Goal: Task Accomplishment & Management: Use online tool/utility

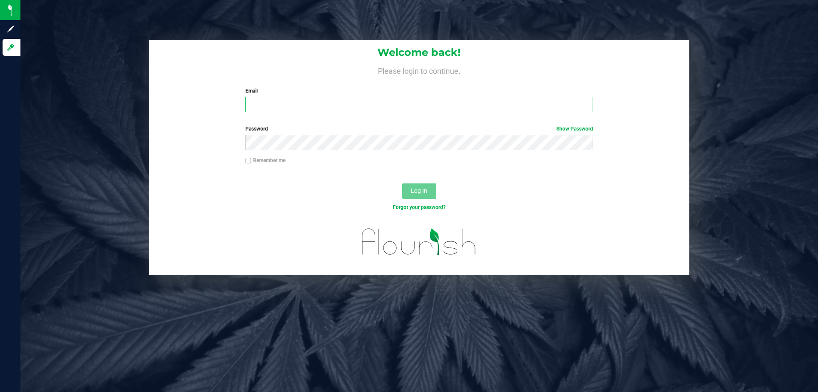
click at [377, 100] on input "Email" at bounding box center [418, 104] width 347 height 15
type input "[EMAIL_ADDRESS][DOMAIN_NAME]"
click at [402, 183] on button "Log In" at bounding box center [419, 190] width 34 height 15
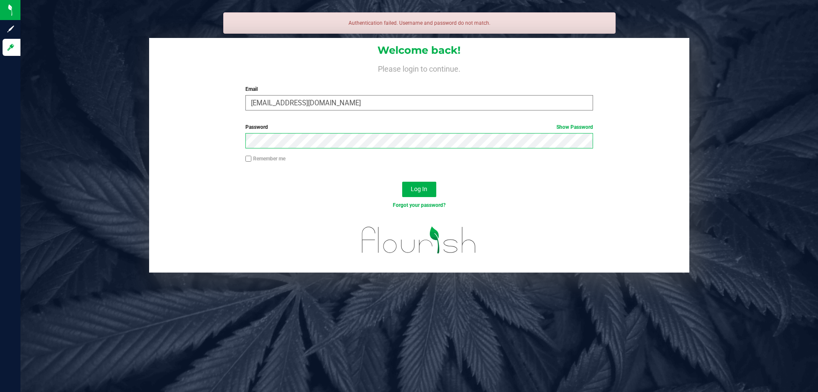
click at [402, 182] on button "Log In" at bounding box center [419, 189] width 34 height 15
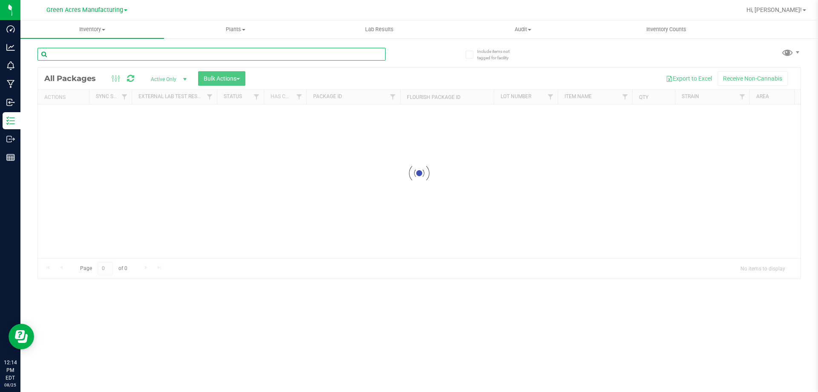
click at [371, 57] on input "text" at bounding box center [212, 54] width 348 height 13
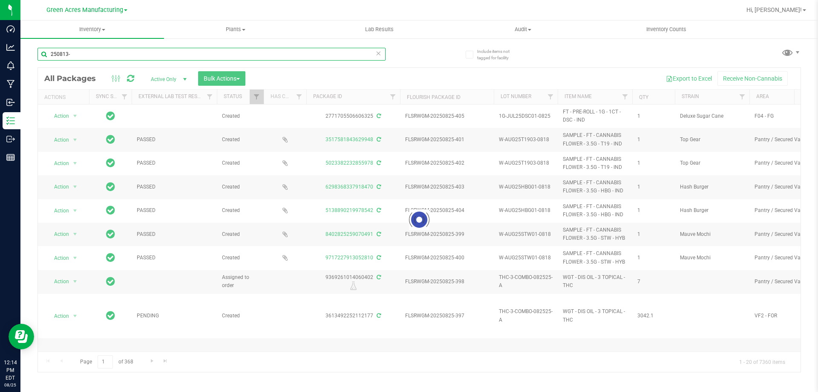
type input "250813-"
click at [125, 12] on link "Green Acres Manufacturing" at bounding box center [86, 10] width 81 height 8
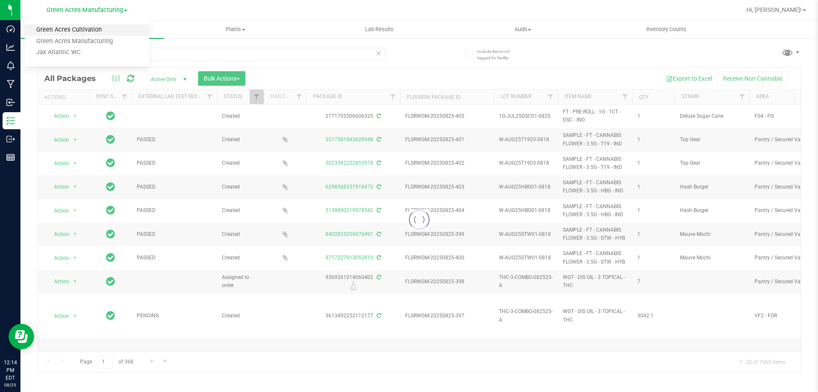
click at [125, 35] on link "Green Acres Cultivation" at bounding box center [87, 30] width 124 height 12
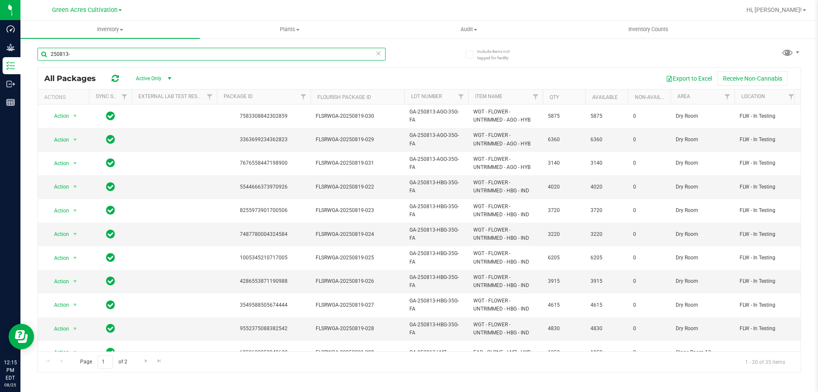
click at [136, 57] on input "250813-" at bounding box center [212, 54] width 348 height 13
click at [689, 75] on button "Export to Excel" at bounding box center [689, 78] width 57 height 14
click at [113, 58] on input "250813-" at bounding box center [212, 54] width 348 height 13
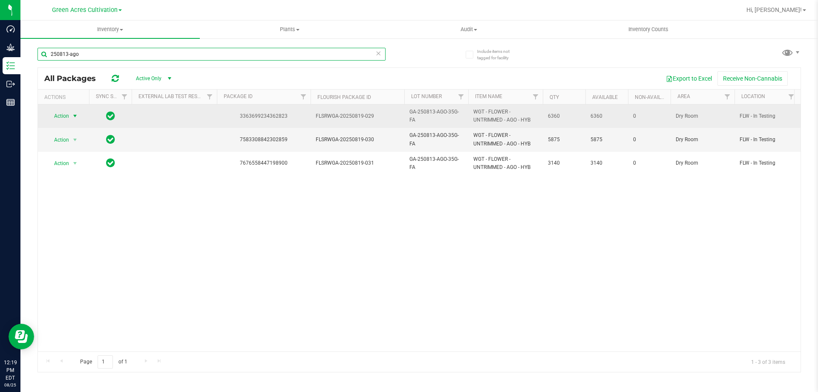
type input "250813-ago"
click at [63, 115] on span "Action" at bounding box center [57, 116] width 23 height 12
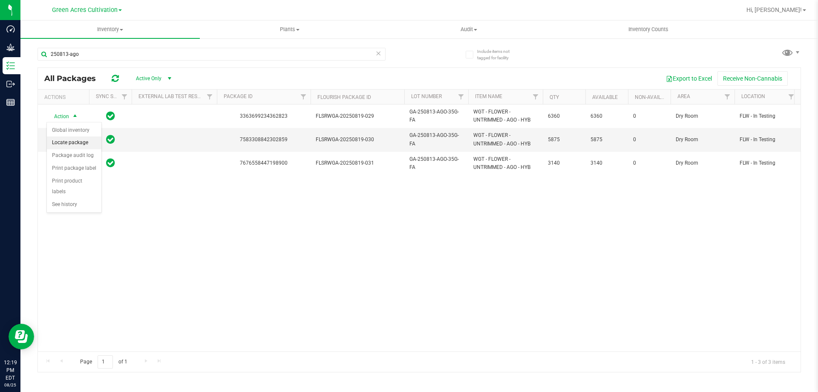
click at [75, 141] on li "Locate package" at bounding box center [74, 142] width 55 height 13
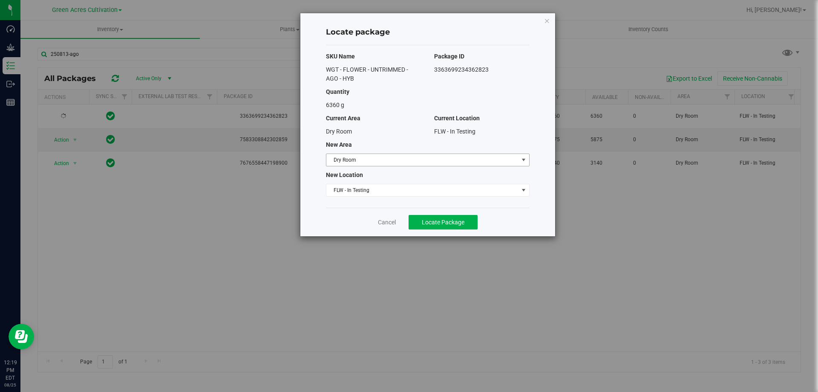
click at [528, 162] on span "select" at bounding box center [523, 160] width 11 height 12
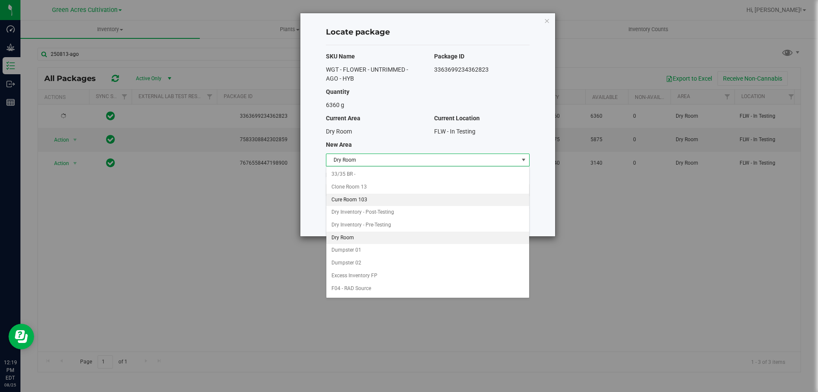
click at [353, 202] on li "Cure Room 103" at bounding box center [427, 199] width 203 height 13
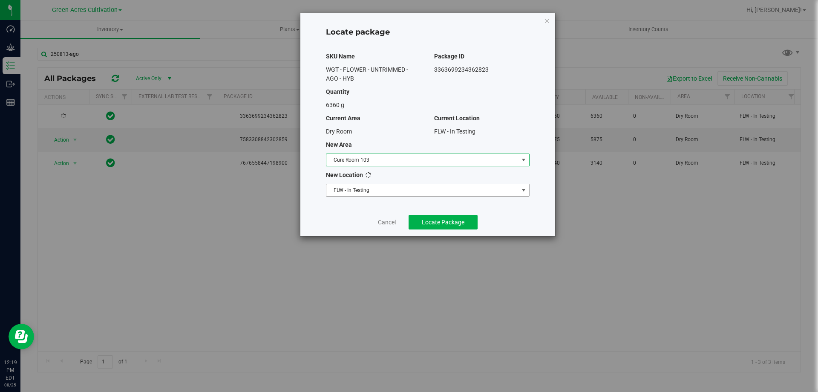
click at [366, 187] on span "FLW - In Testing" at bounding box center [422, 190] width 192 height 12
click at [364, 195] on span "Select location" at bounding box center [422, 190] width 192 height 12
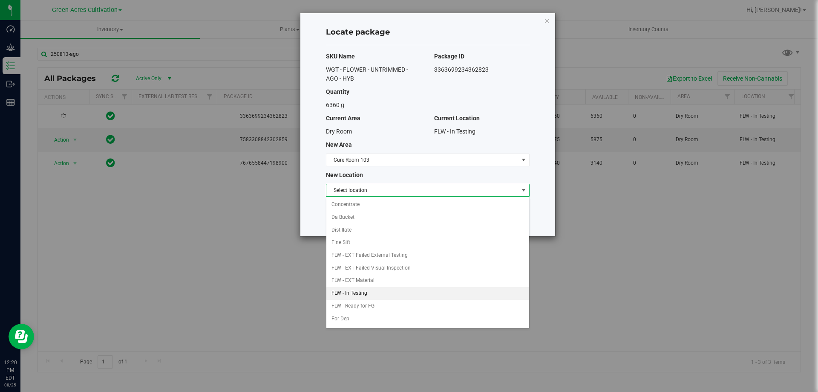
click at [373, 287] on li "FLW - In Testing" at bounding box center [427, 293] width 203 height 13
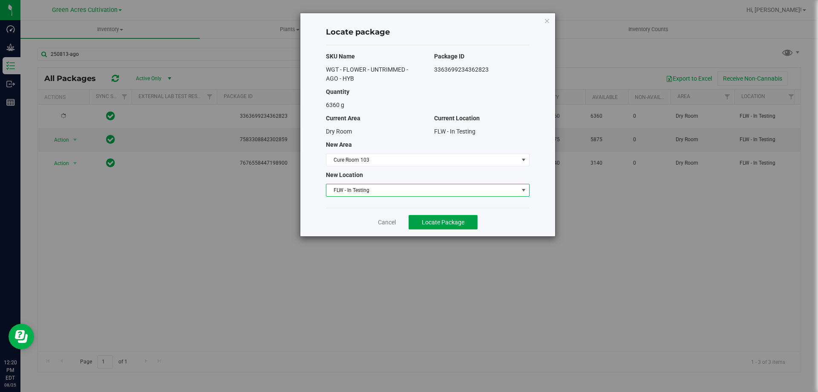
click at [430, 219] on span "Locate Package" at bounding box center [443, 222] width 43 height 7
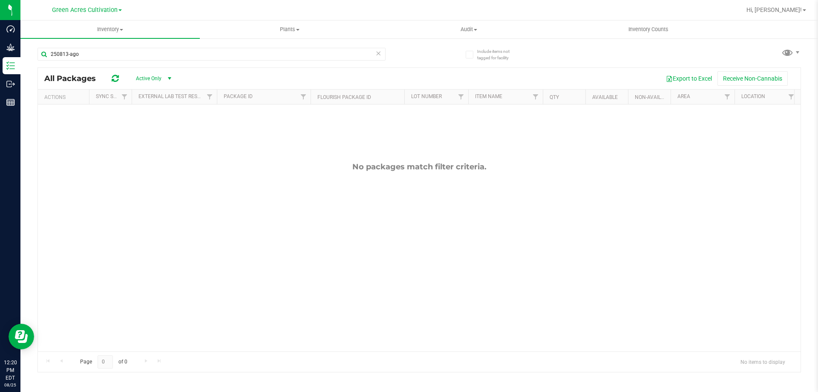
click at [162, 81] on span "Active Only" at bounding box center [151, 78] width 47 height 12
click at [139, 127] on li "All" at bounding box center [152, 130] width 46 height 13
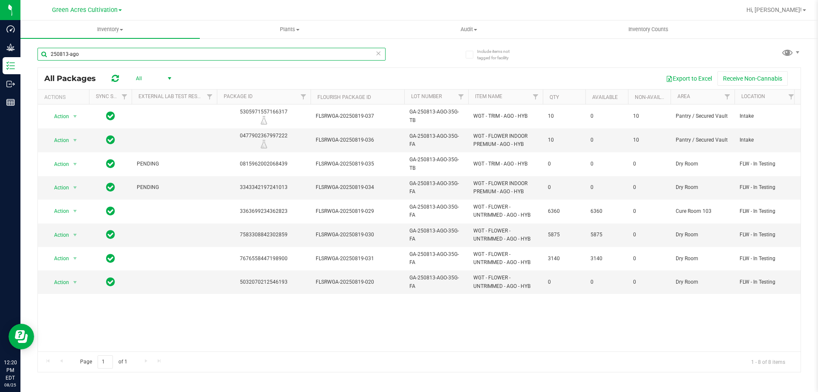
click at [156, 55] on input "250813-ago" at bounding box center [212, 54] width 348 height 13
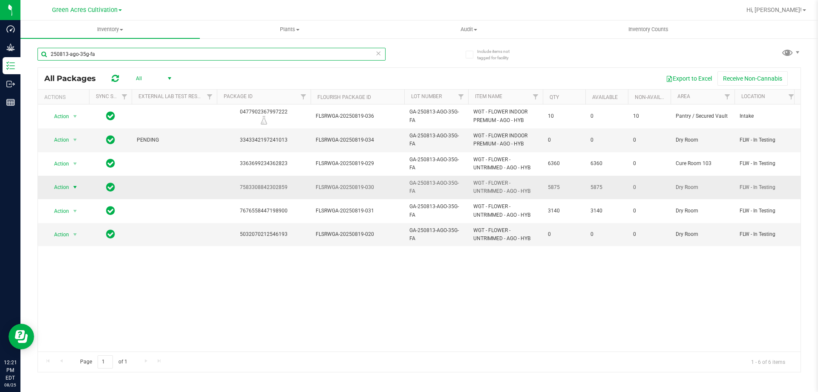
type input "250813-ago-35g-fa"
click at [58, 188] on span "Action" at bounding box center [57, 187] width 23 height 12
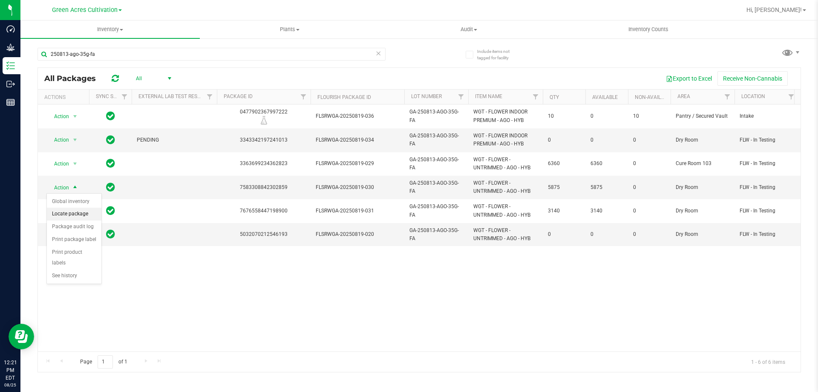
click at [67, 211] on li "Locate package" at bounding box center [74, 214] width 55 height 13
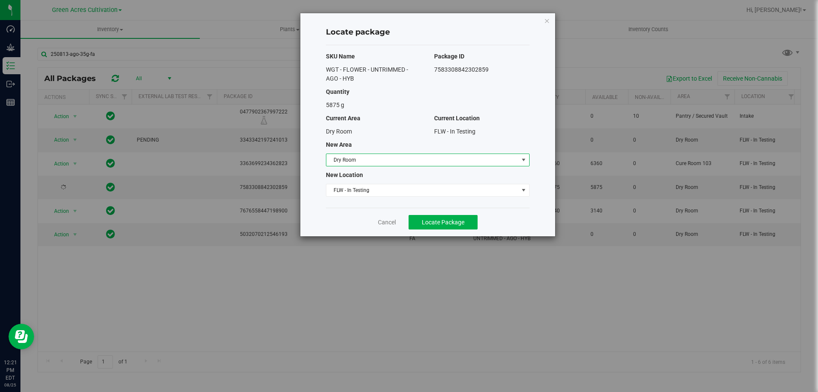
click at [409, 162] on span "Dry Room" at bounding box center [422, 160] width 192 height 12
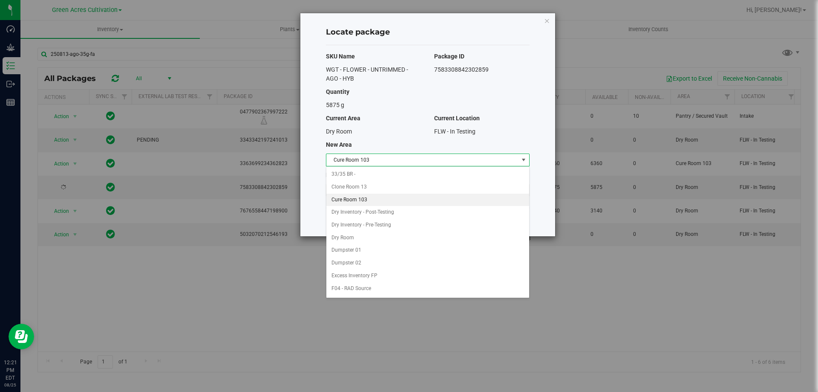
click at [379, 196] on li "Cure Room 103" at bounding box center [427, 199] width 203 height 13
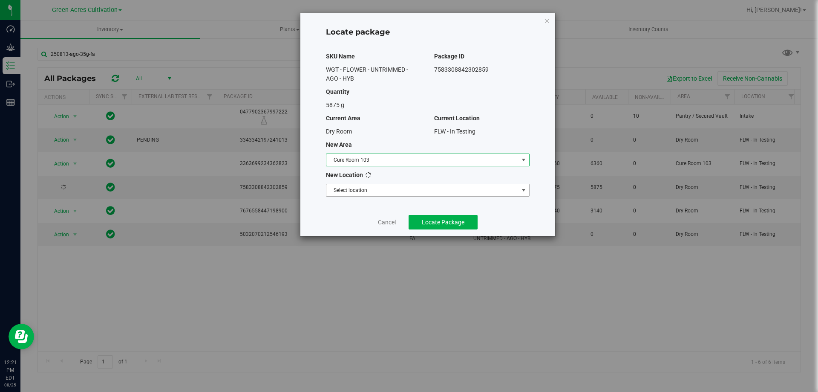
click at [390, 188] on span "Select location" at bounding box center [422, 190] width 192 height 12
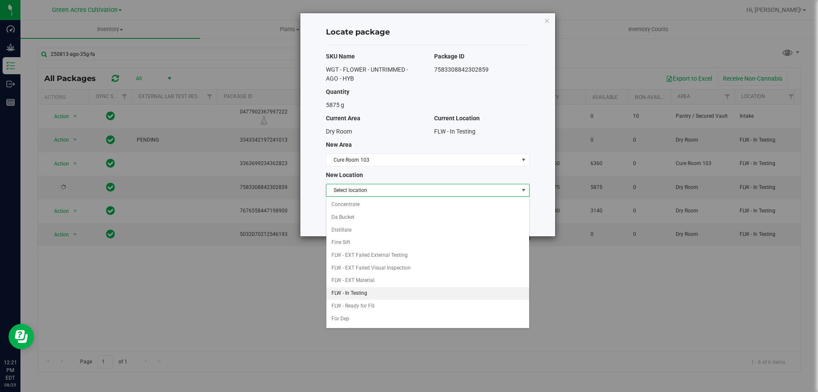
click at [370, 289] on li "FLW - In Testing" at bounding box center [427, 293] width 203 height 13
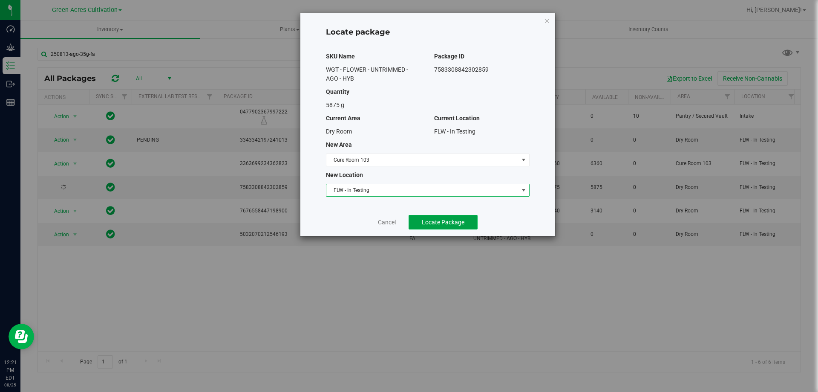
click at [433, 218] on button "Locate Package" at bounding box center [443, 222] width 69 height 14
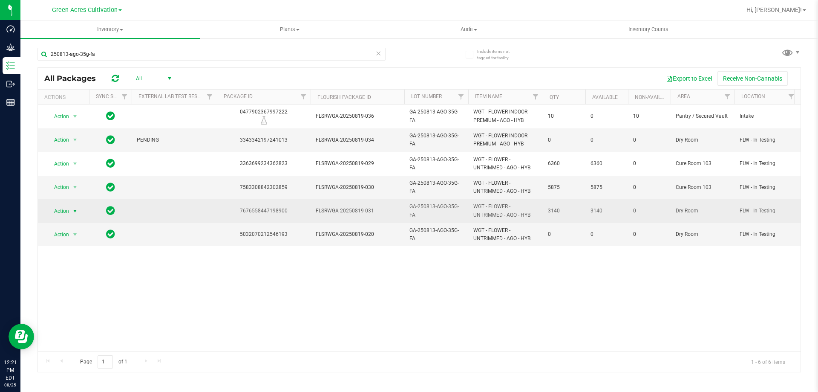
click at [56, 209] on span "Action" at bounding box center [57, 211] width 23 height 12
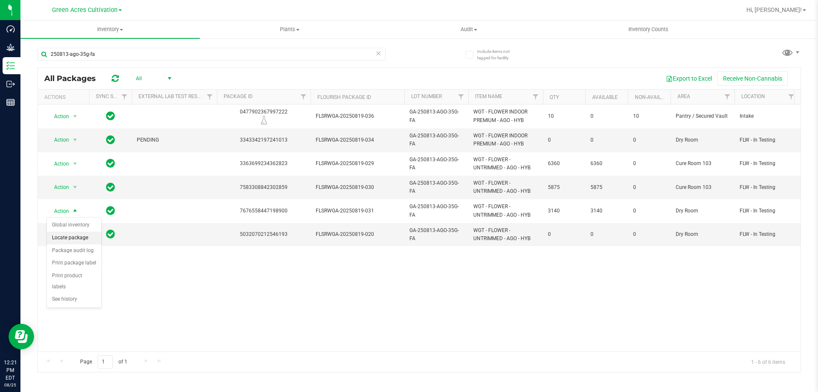
click at [68, 241] on li "Locate package" at bounding box center [74, 237] width 55 height 13
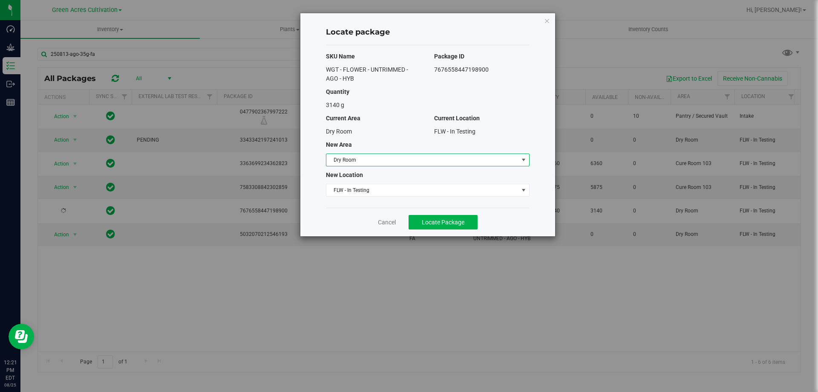
click at [343, 156] on span "Dry Room" at bounding box center [422, 160] width 192 height 12
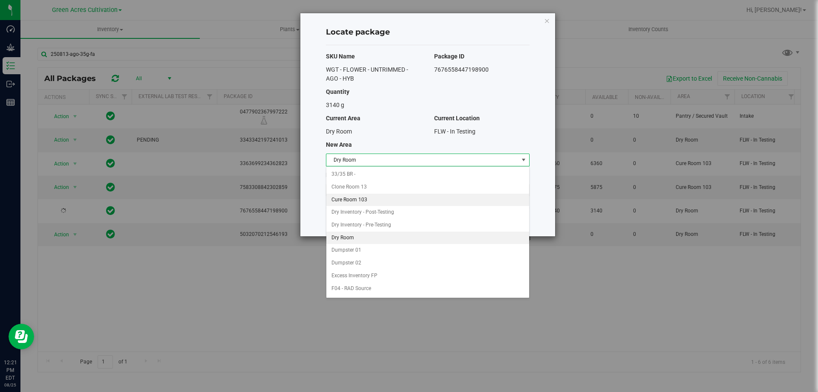
click at [343, 197] on li "Cure Room 103" at bounding box center [427, 199] width 203 height 13
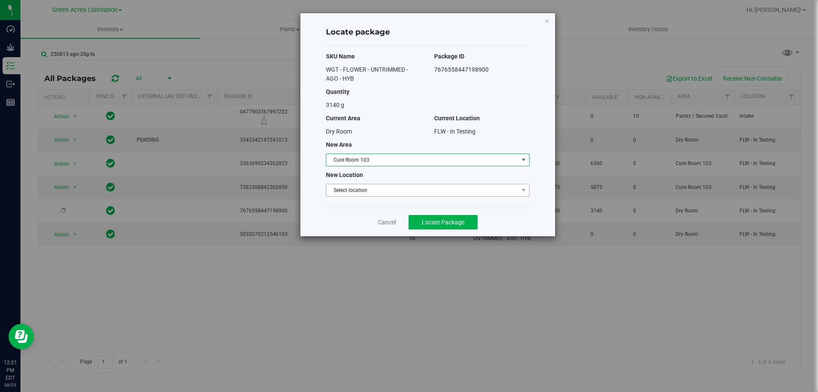
click at [345, 189] on span "Select location" at bounding box center [422, 190] width 192 height 12
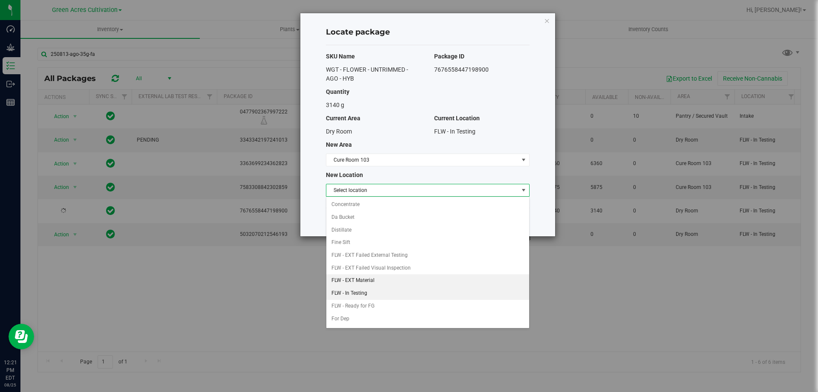
click at [356, 292] on li "FLW - In Testing" at bounding box center [427, 293] width 203 height 13
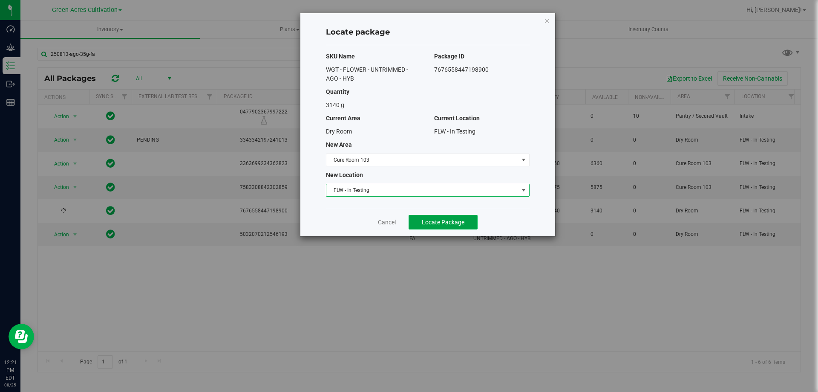
click at [424, 225] on button "Locate Package" at bounding box center [443, 222] width 69 height 14
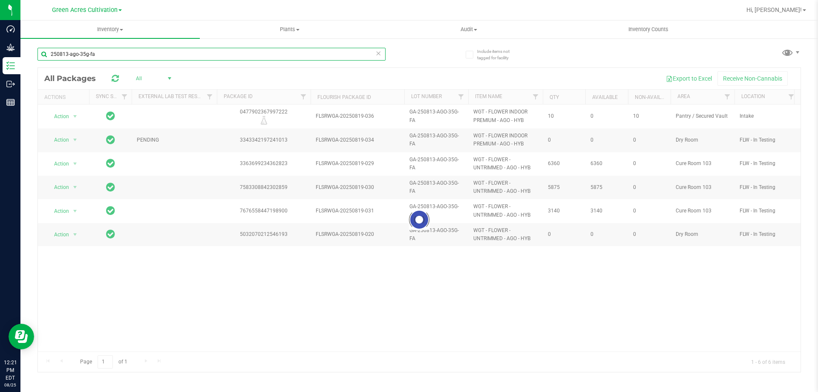
click at [76, 56] on input "250813-ago-35g-fa" at bounding box center [212, 54] width 348 height 13
type input "250813-hbg-35g-fa"
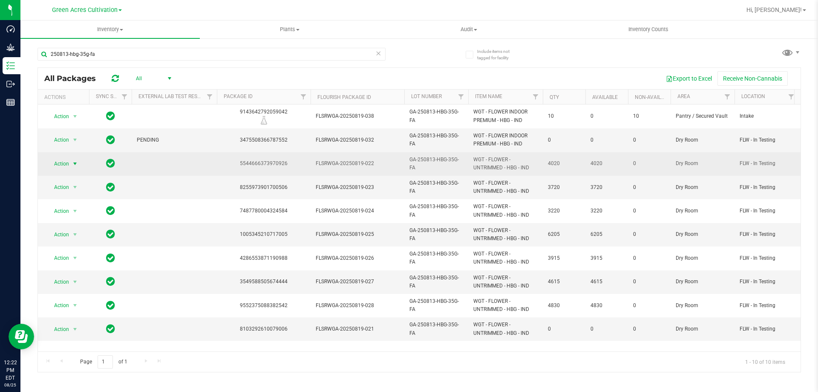
click at [69, 166] on span "Action" at bounding box center [57, 164] width 23 height 12
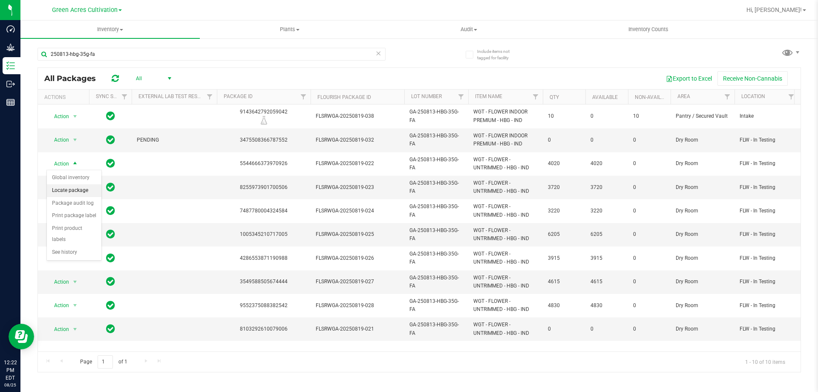
click at [70, 187] on li "Locate package" at bounding box center [74, 190] width 55 height 13
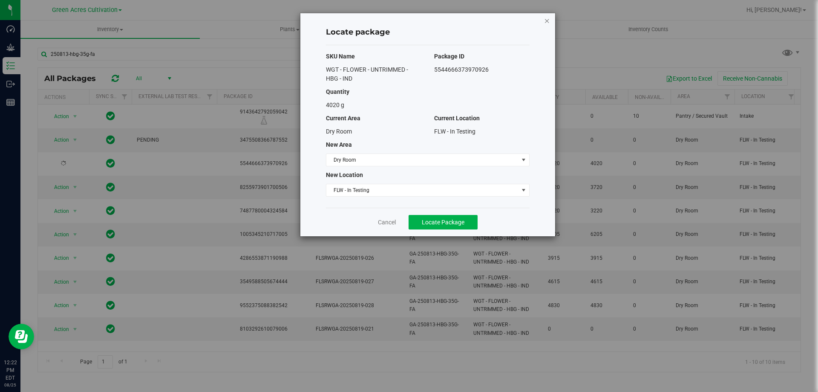
click at [546, 22] on icon "button" at bounding box center [547, 20] width 6 height 10
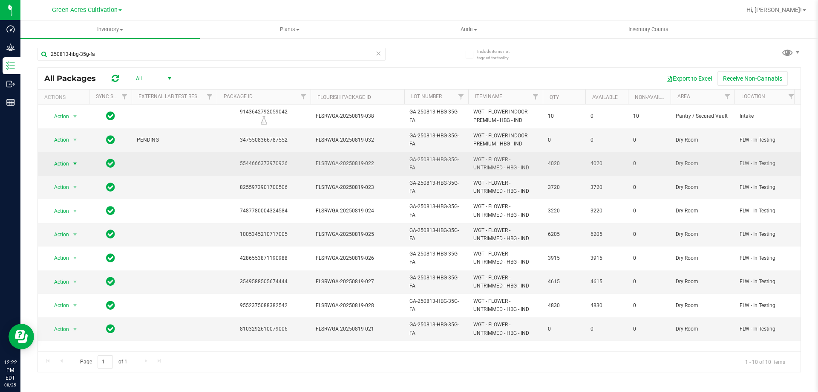
click at [64, 161] on span "Action" at bounding box center [57, 164] width 23 height 12
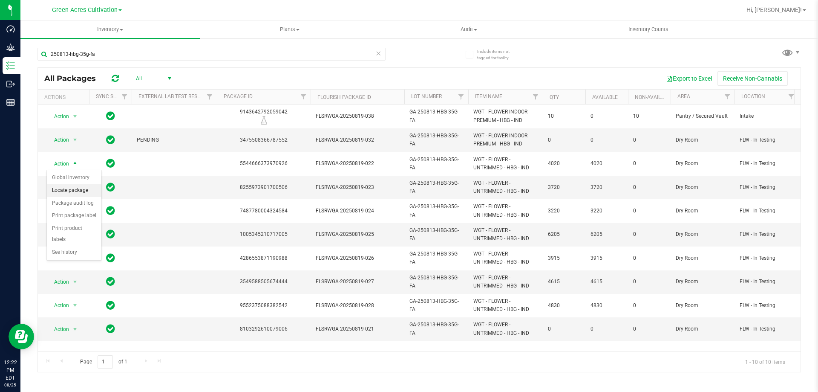
click at [82, 189] on li "Locate package" at bounding box center [74, 190] width 55 height 13
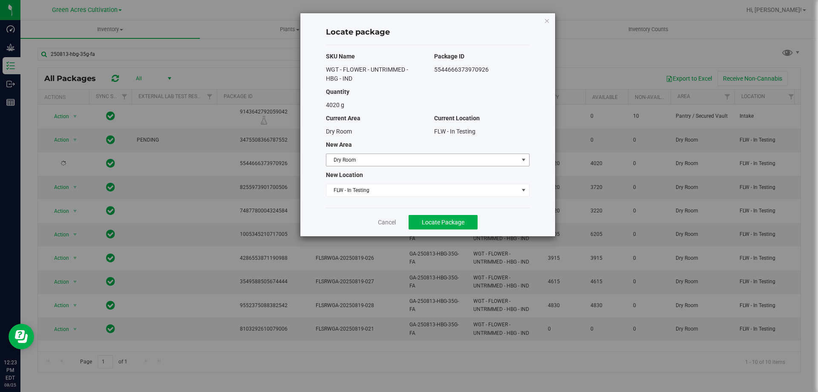
click at [411, 159] on span "Dry Room" at bounding box center [422, 160] width 192 height 12
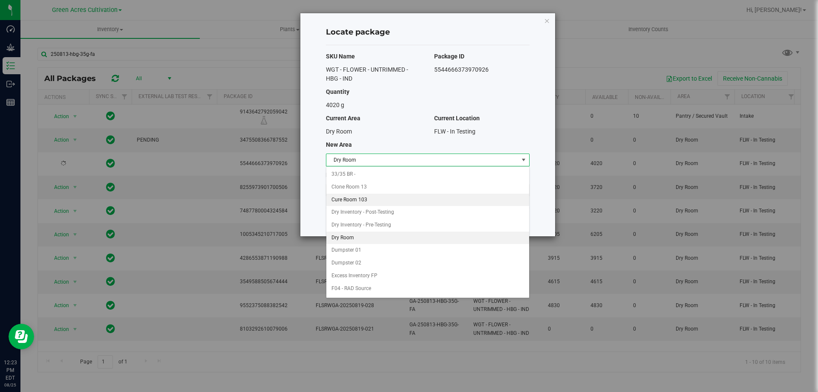
click at [392, 200] on li "Cure Room 103" at bounding box center [427, 199] width 203 height 13
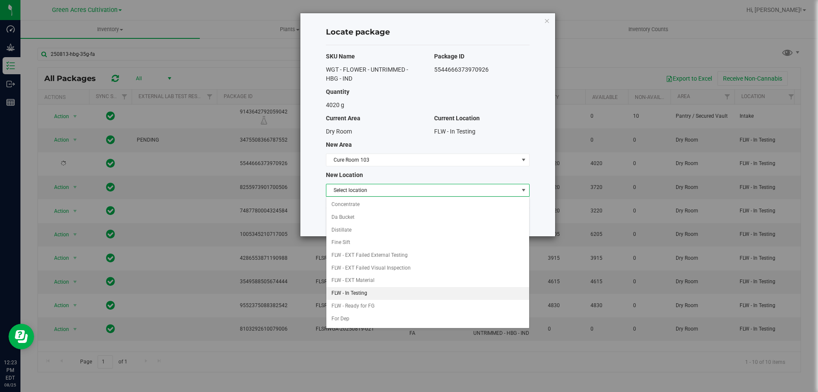
click at [358, 291] on li "FLW - In Testing" at bounding box center [427, 293] width 203 height 13
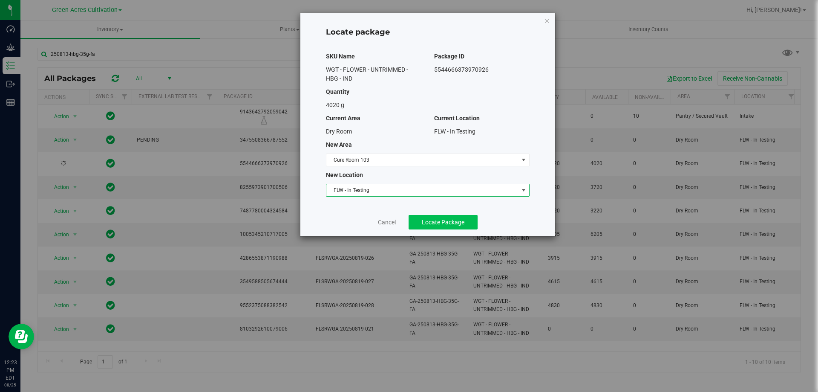
drag, startPoint x: 428, startPoint y: 232, endPoint x: 431, endPoint y: 225, distance: 7.1
click at [429, 230] on div "Cancel Locate Package" at bounding box center [428, 222] width 204 height 29
click at [431, 225] on button "Locate Package" at bounding box center [443, 222] width 69 height 14
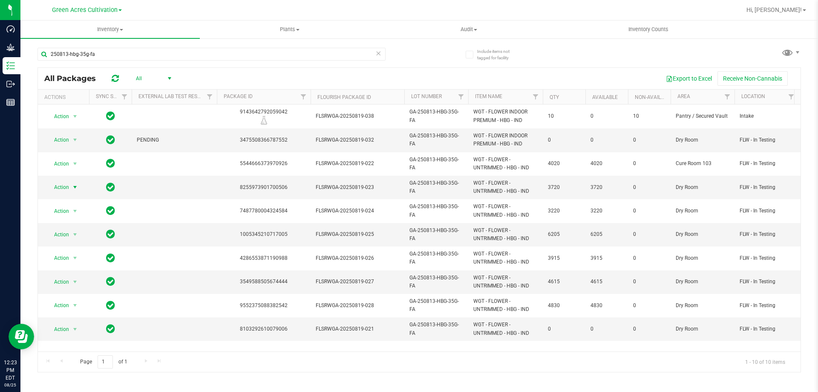
click at [61, 188] on span "Action" at bounding box center [57, 187] width 23 height 12
click at [84, 213] on li "Locate package" at bounding box center [74, 214] width 55 height 13
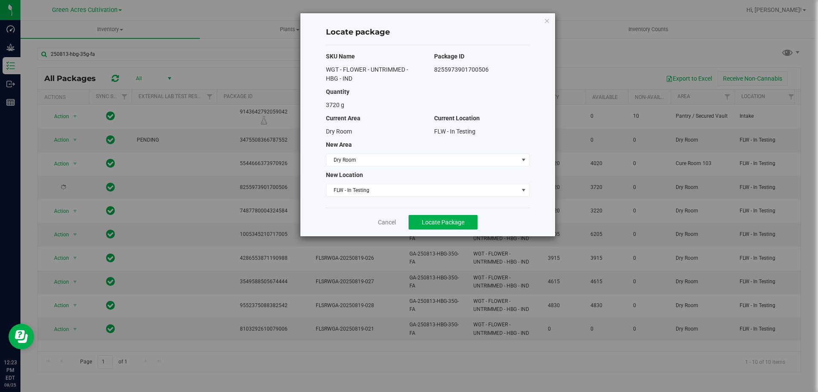
click at [427, 170] on div "SKU Name Package ID WGT - FLOWER - UNTRIMMED - HBG - IND 8255973901700506 Quant…" at bounding box center [428, 126] width 204 height 162
click at [447, 159] on span "Dry Room" at bounding box center [422, 160] width 192 height 12
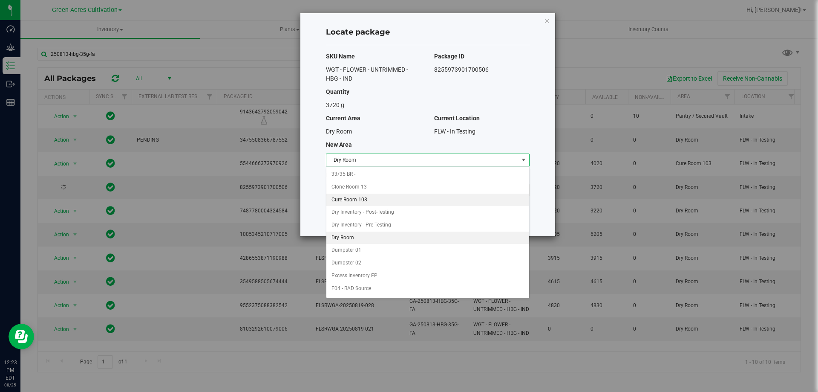
click at [382, 201] on li "Cure Room 103" at bounding box center [427, 199] width 203 height 13
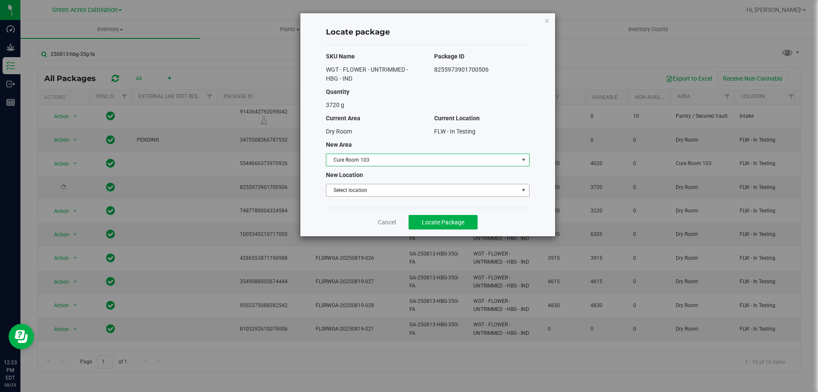
click at [383, 193] on span "Select location" at bounding box center [422, 190] width 192 height 12
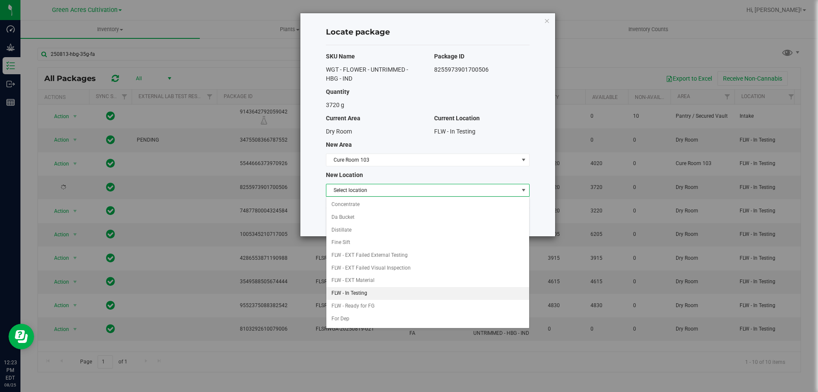
click at [378, 291] on li "FLW - In Testing" at bounding box center [427, 293] width 203 height 13
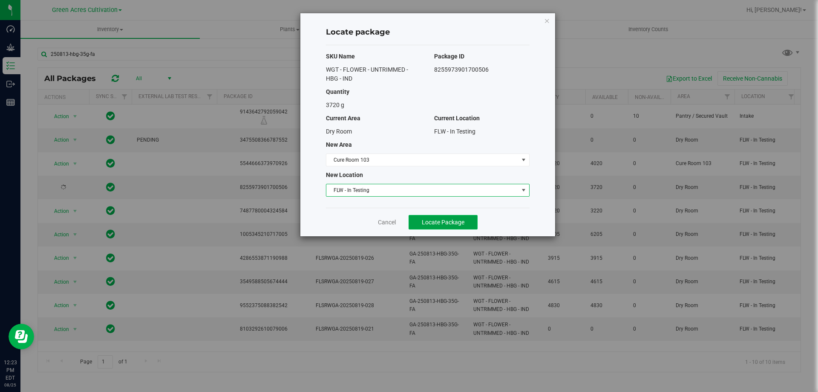
click at [448, 225] on span "Locate Package" at bounding box center [443, 222] width 43 height 7
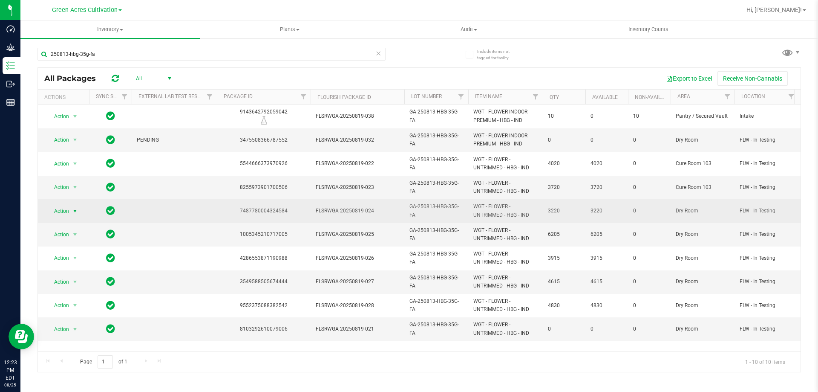
click at [64, 214] on span "Action" at bounding box center [57, 211] width 23 height 12
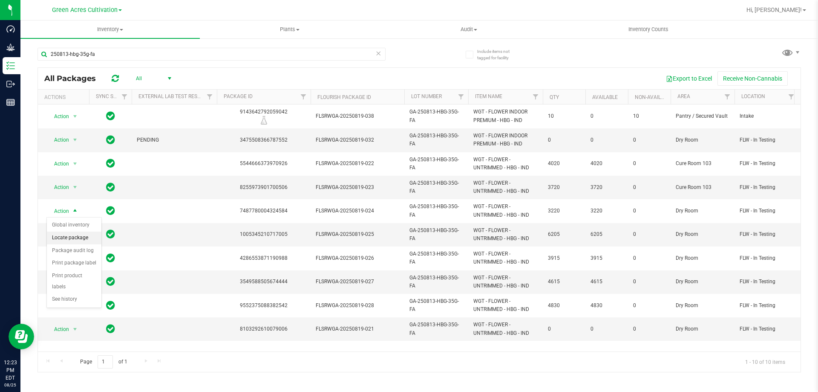
click at [71, 237] on li "Locate package" at bounding box center [74, 237] width 55 height 13
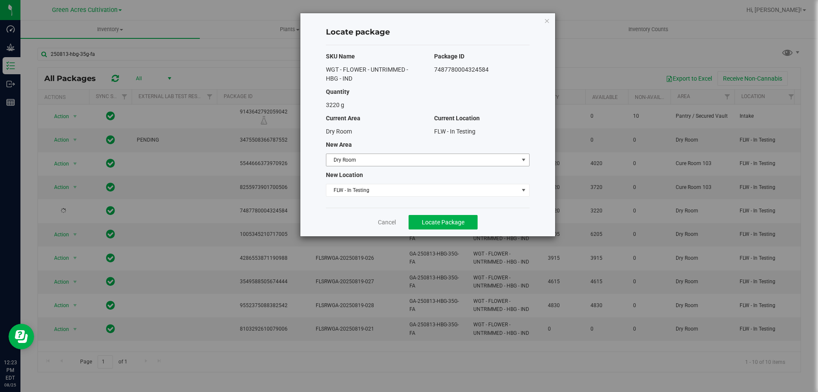
click at [426, 165] on span "Dry Room" at bounding box center [422, 160] width 192 height 12
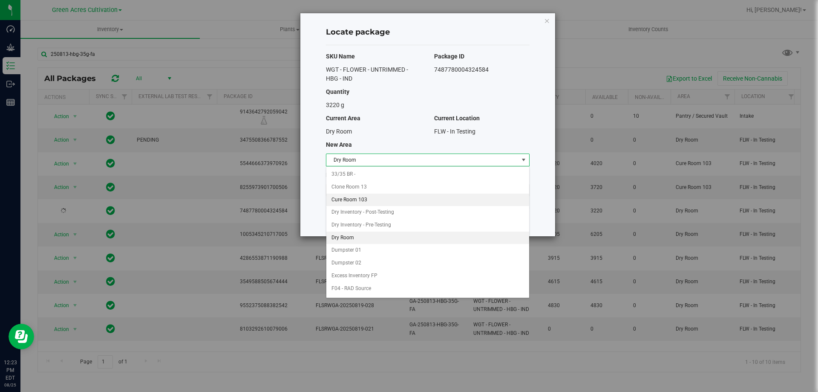
click at [383, 200] on li "Cure Room 103" at bounding box center [427, 199] width 203 height 13
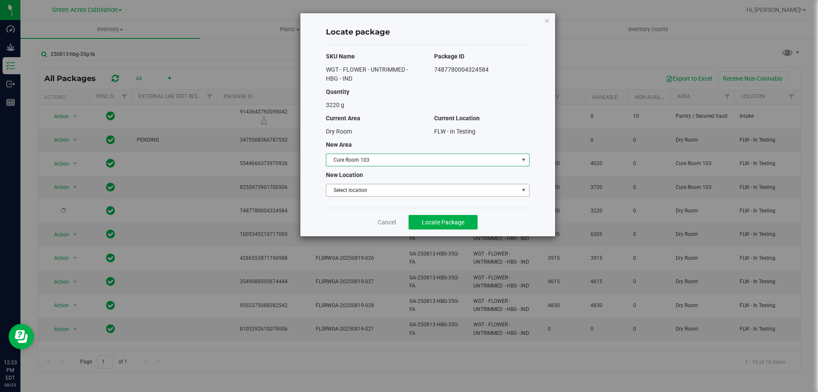
click at [388, 193] on span "Select location" at bounding box center [422, 190] width 192 height 12
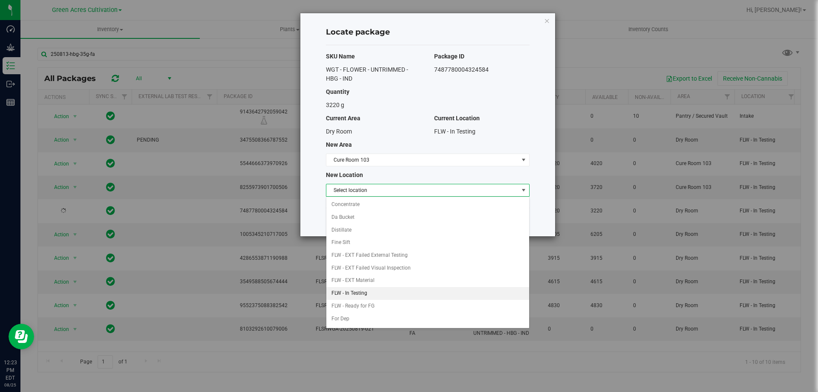
click at [358, 292] on li "FLW - In Testing" at bounding box center [427, 293] width 203 height 13
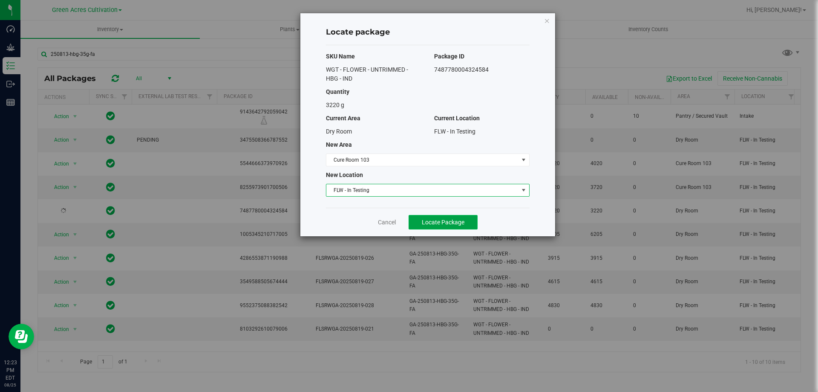
click at [437, 224] on span "Locate Package" at bounding box center [443, 222] width 43 height 7
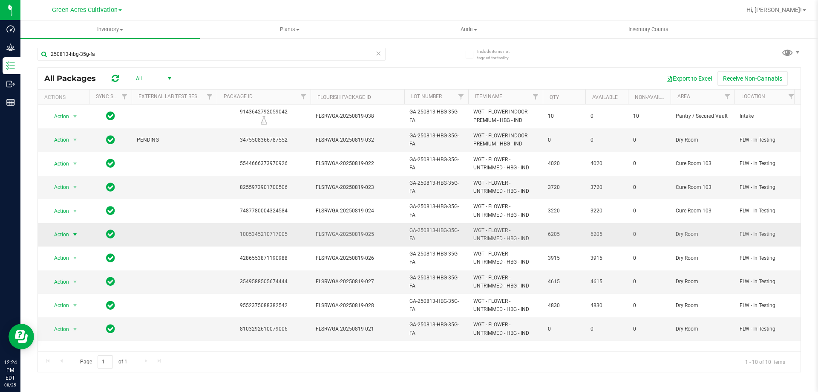
click at [60, 235] on span "Action" at bounding box center [57, 234] width 23 height 12
click at [76, 263] on li "Locate package" at bounding box center [74, 261] width 55 height 13
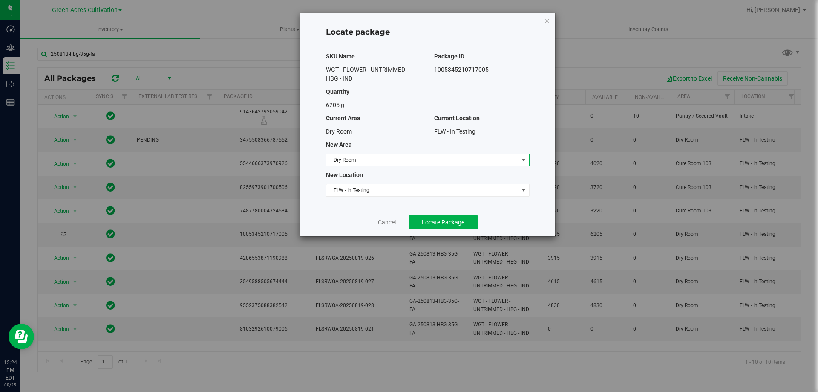
click at [413, 161] on span "Dry Room" at bounding box center [422, 160] width 192 height 12
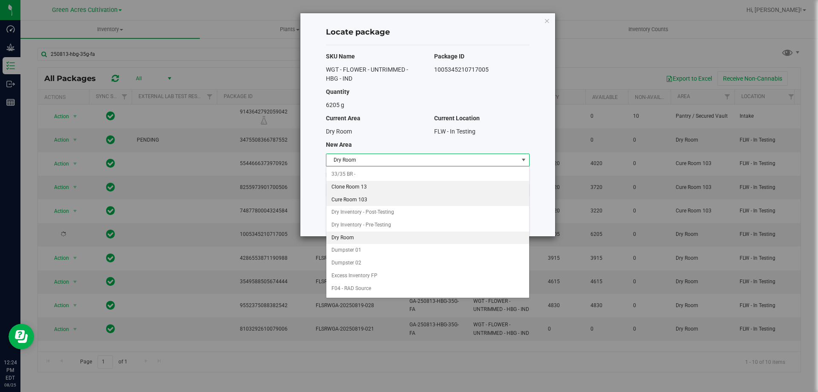
click at [392, 199] on li "Cure Room 103" at bounding box center [427, 199] width 203 height 13
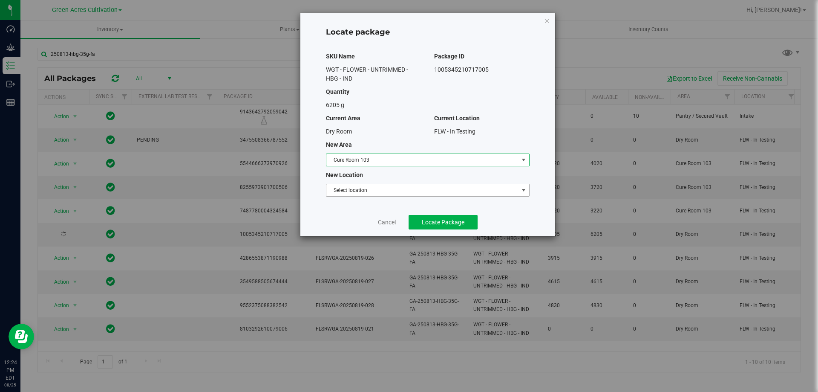
click at [394, 193] on span "Select location" at bounding box center [422, 190] width 192 height 12
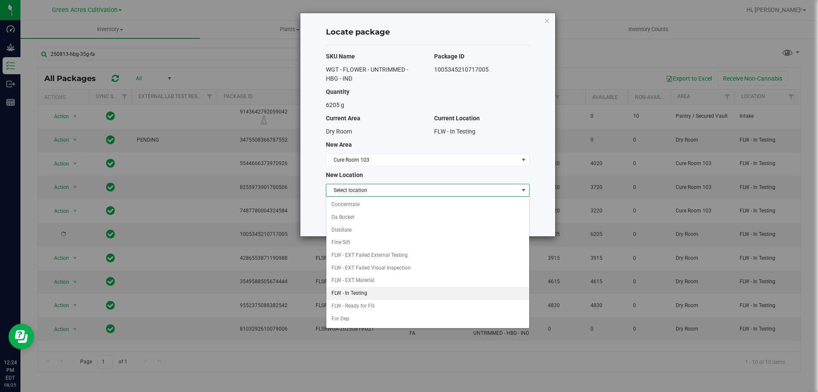
click at [378, 289] on li "FLW - In Testing" at bounding box center [427, 293] width 203 height 13
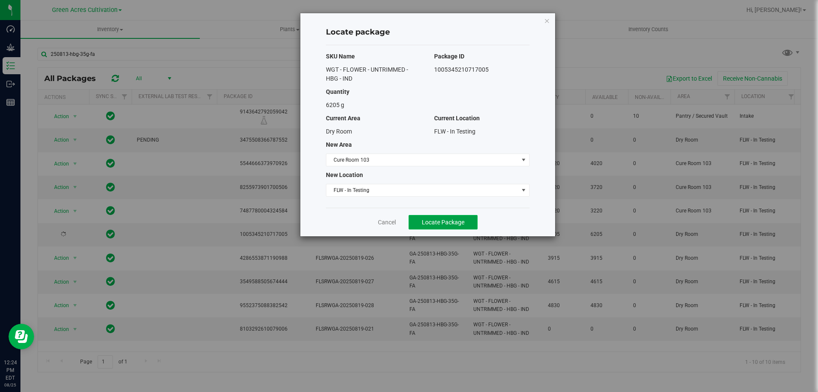
click at [433, 221] on span "Locate Package" at bounding box center [443, 222] width 43 height 7
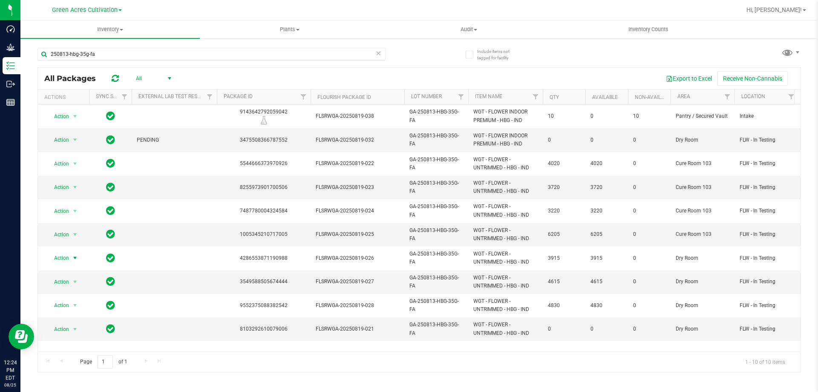
click at [66, 257] on span "Action" at bounding box center [57, 258] width 23 height 12
click at [69, 280] on li "Locate package" at bounding box center [74, 285] width 55 height 13
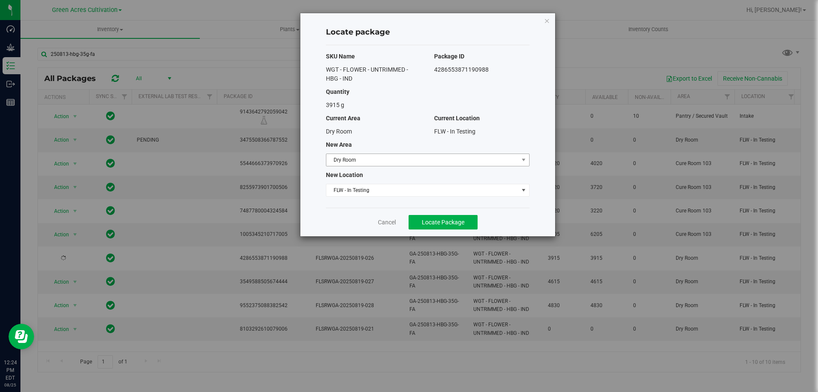
click at [401, 158] on span "Dry Room" at bounding box center [422, 160] width 192 height 12
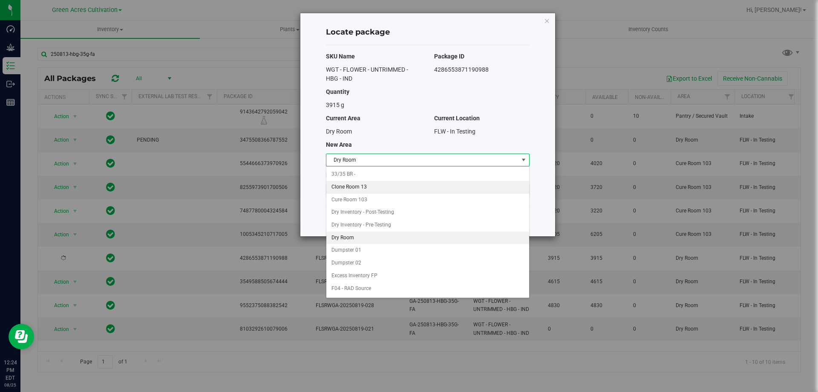
click at [385, 184] on li "Clone Room 13" at bounding box center [427, 187] width 203 height 13
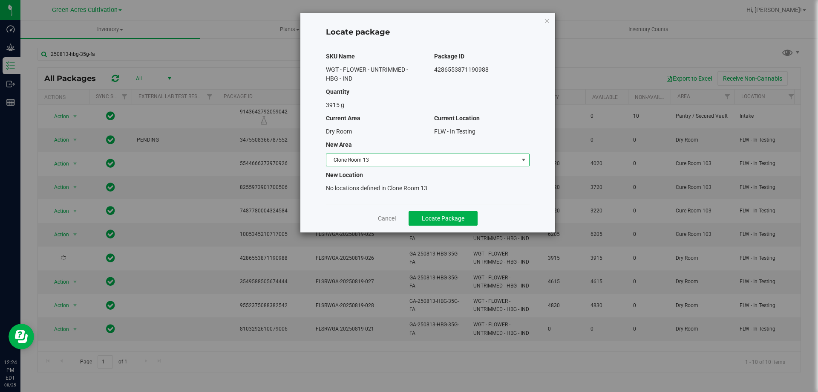
click at [395, 166] on span "Clone Room 13" at bounding box center [428, 159] width 204 height 13
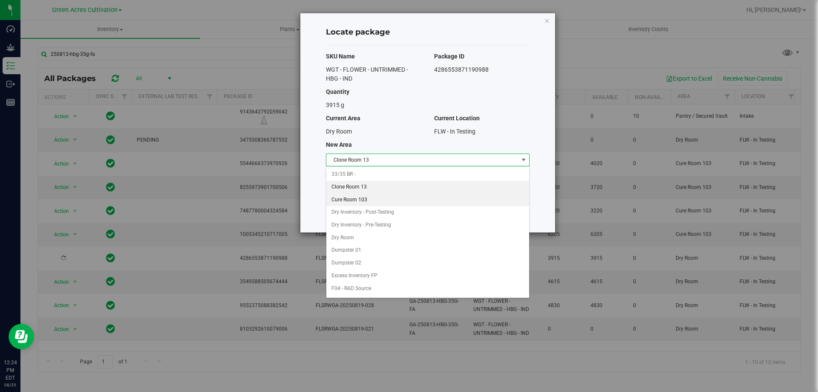
click at [376, 202] on li "Cure Room 103" at bounding box center [427, 199] width 203 height 13
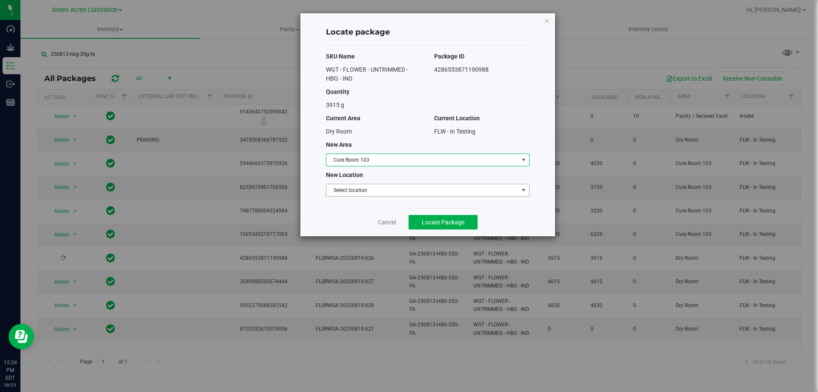
click at [385, 190] on span "Select location" at bounding box center [422, 190] width 192 height 12
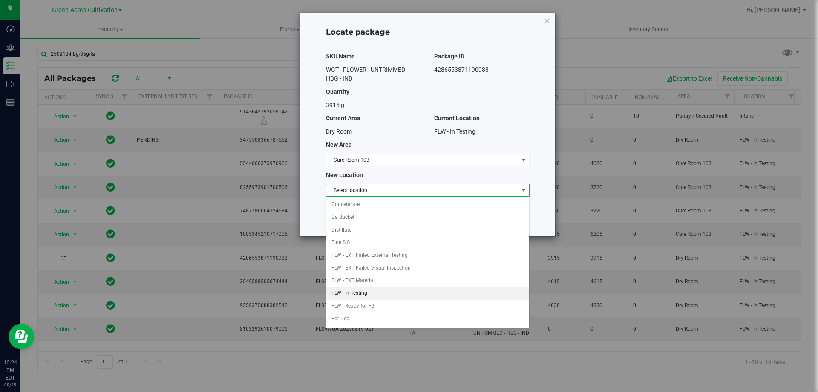
click at [365, 287] on li "FLW - In Testing" at bounding box center [427, 293] width 203 height 13
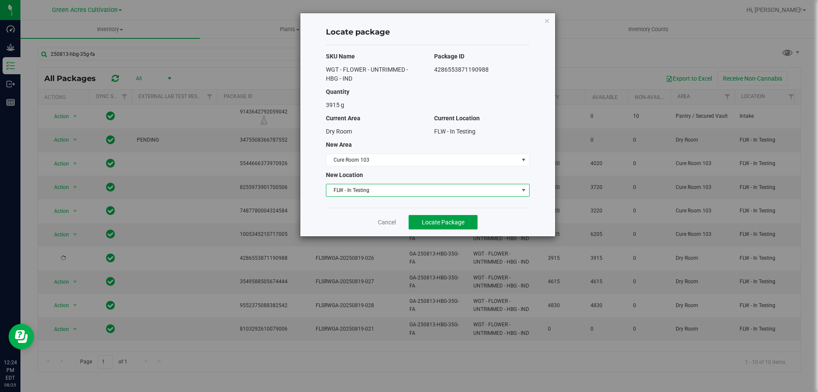
click at [445, 219] on span "Locate Package" at bounding box center [443, 222] width 43 height 7
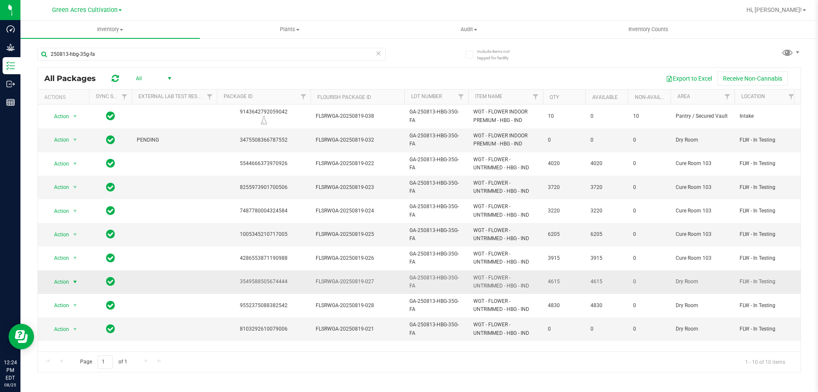
click at [60, 284] on span "Action" at bounding box center [57, 282] width 23 height 12
click at [63, 306] on li "Locate package" at bounding box center [74, 308] width 55 height 13
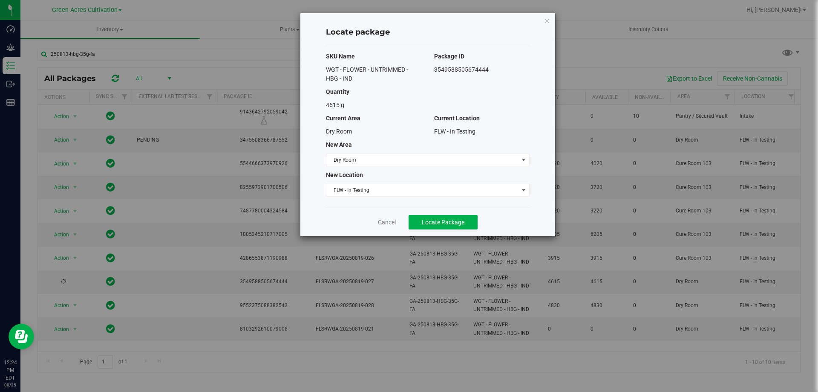
click at [456, 166] on div "SKU Name Package ID WGT - FLOWER - UNTRIMMED - HBG - IND 3549588505674444 Quant…" at bounding box center [428, 126] width 204 height 162
click at [462, 160] on span "Dry Room" at bounding box center [422, 160] width 192 height 12
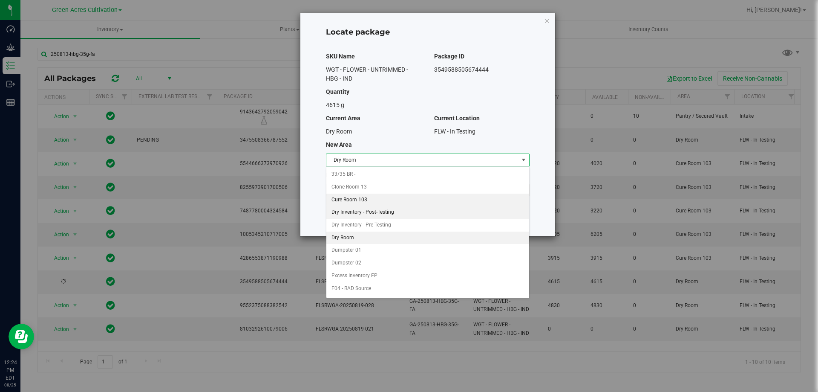
click at [418, 204] on li "Cure Room 103" at bounding box center [427, 199] width 203 height 13
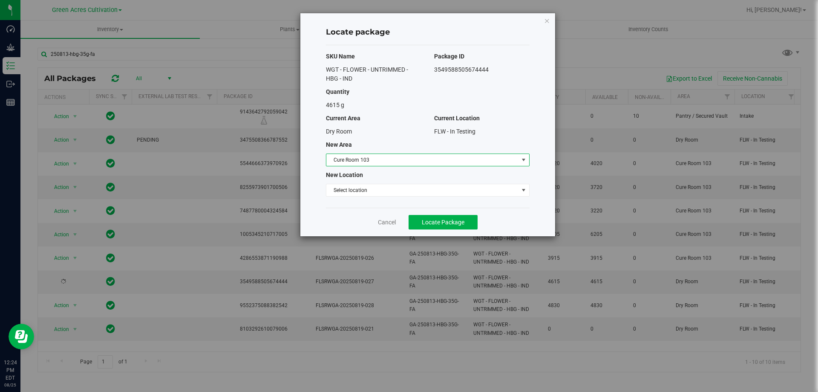
click at [419, 201] on div "SKU Name Package ID WGT - FLOWER - UNTRIMMED - HBG - IND 3549588505674444 Quant…" at bounding box center [428, 126] width 204 height 162
click at [424, 193] on span "Select location" at bounding box center [422, 190] width 192 height 12
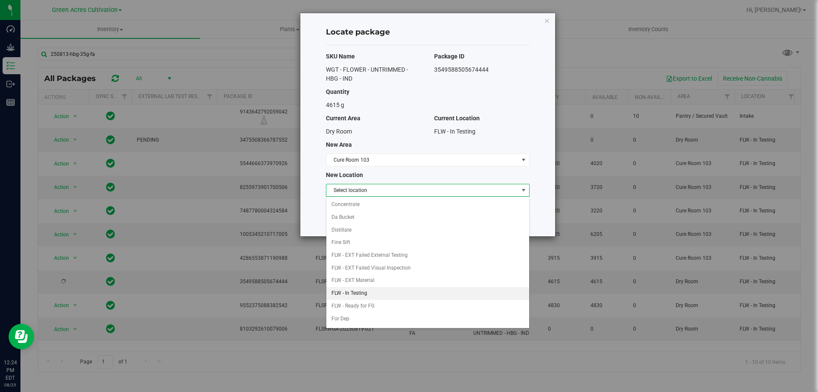
click at [375, 288] on li "FLW - In Testing" at bounding box center [427, 293] width 203 height 13
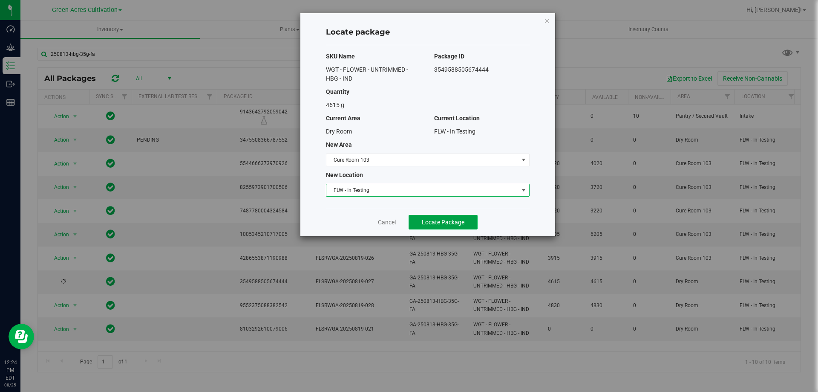
click at [447, 223] on span "Locate Package" at bounding box center [443, 222] width 43 height 7
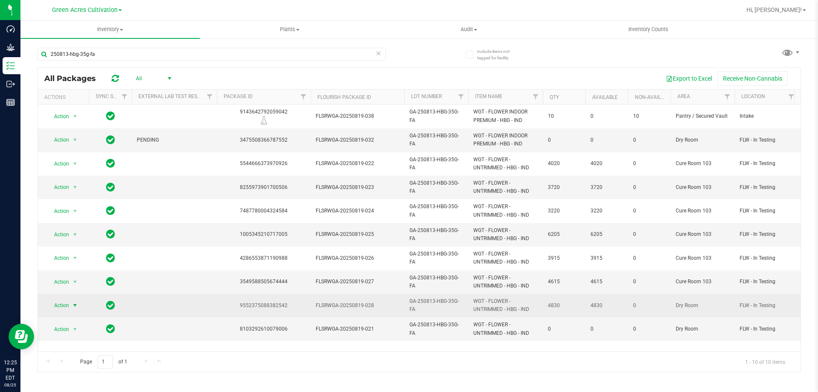
click at [65, 306] on span "Action" at bounding box center [57, 305] width 23 height 12
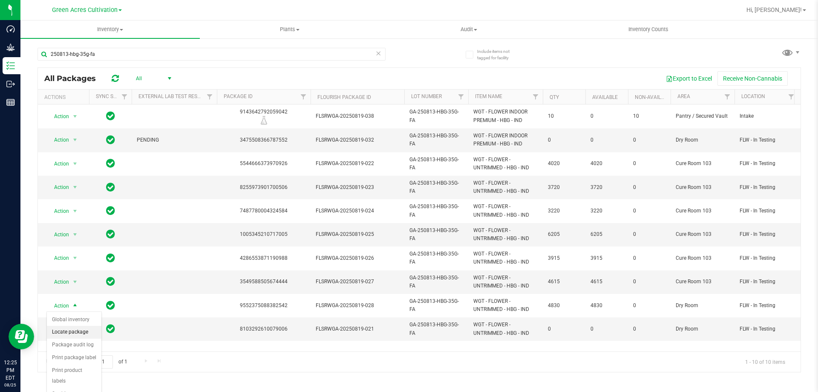
click at [65, 332] on li "Locate package" at bounding box center [74, 332] width 55 height 13
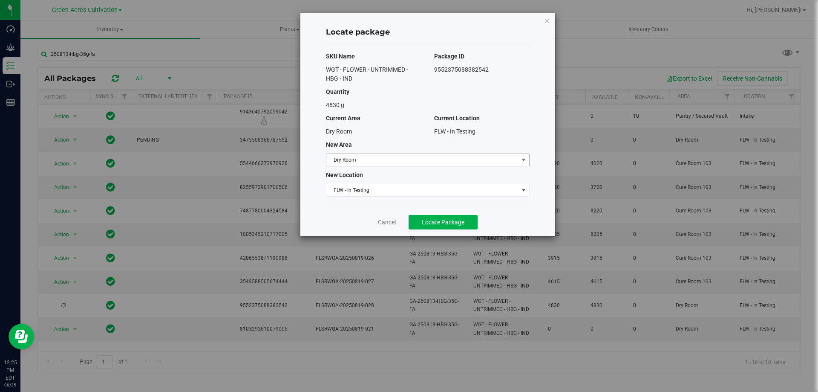
click at [402, 157] on span "Dry Room" at bounding box center [422, 160] width 192 height 12
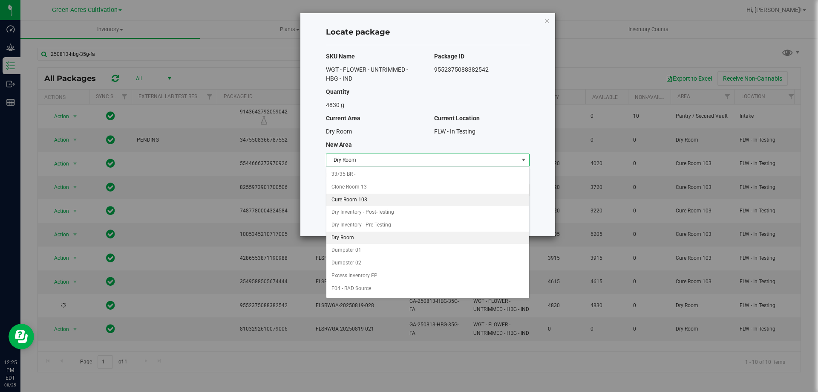
click at [415, 200] on li "Cure Room 103" at bounding box center [427, 199] width 203 height 13
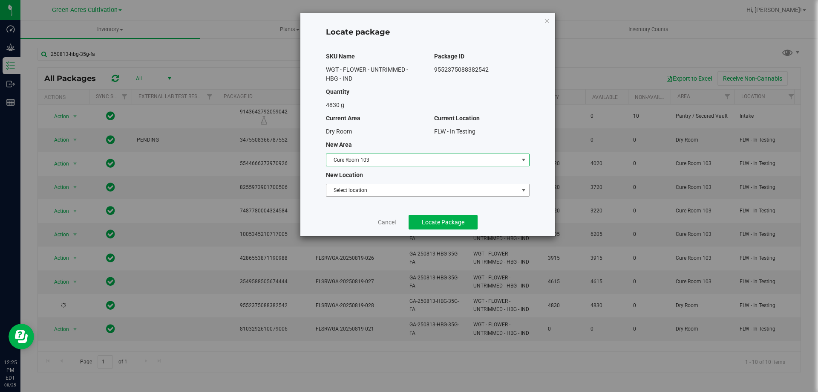
click at [421, 188] on span "Select location" at bounding box center [422, 190] width 192 height 12
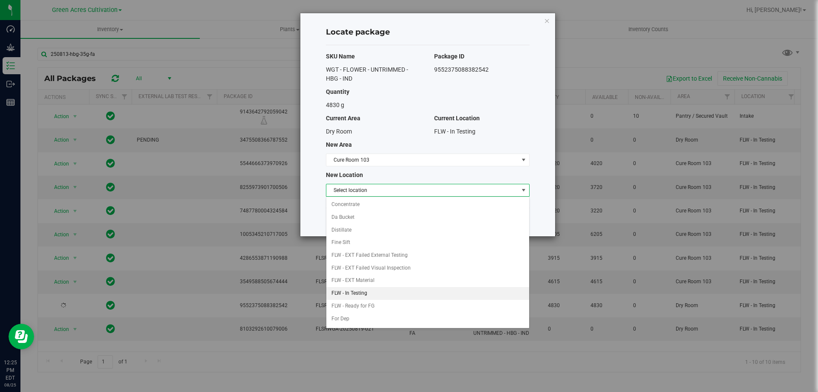
click at [381, 292] on li "FLW - In Testing" at bounding box center [427, 293] width 203 height 13
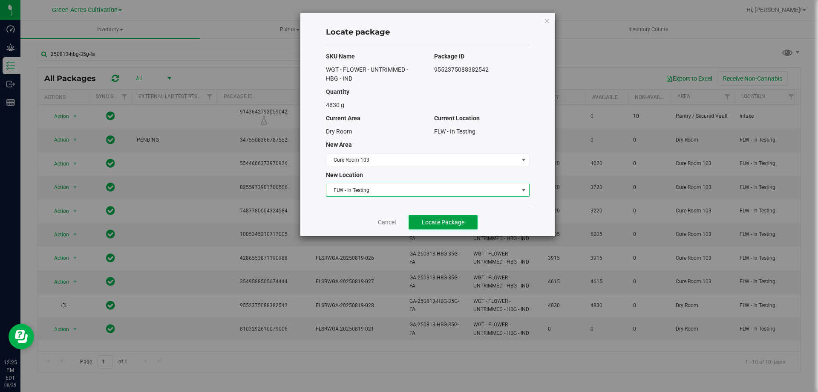
click at [424, 221] on span "Locate Package" at bounding box center [443, 222] width 43 height 7
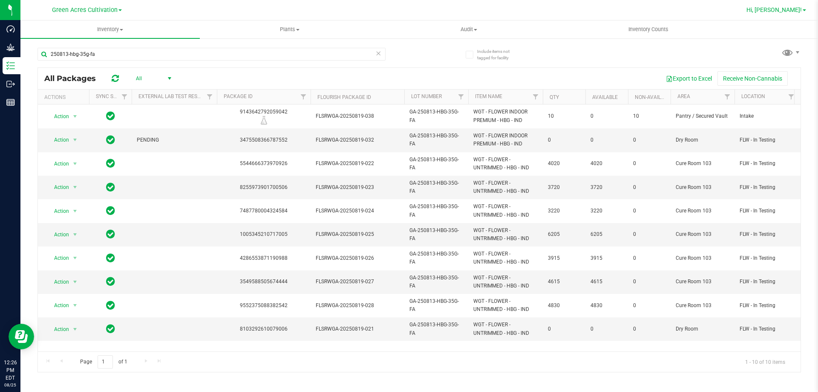
click at [794, 9] on span "Hi, [PERSON_NAME]!" at bounding box center [774, 9] width 55 height 7
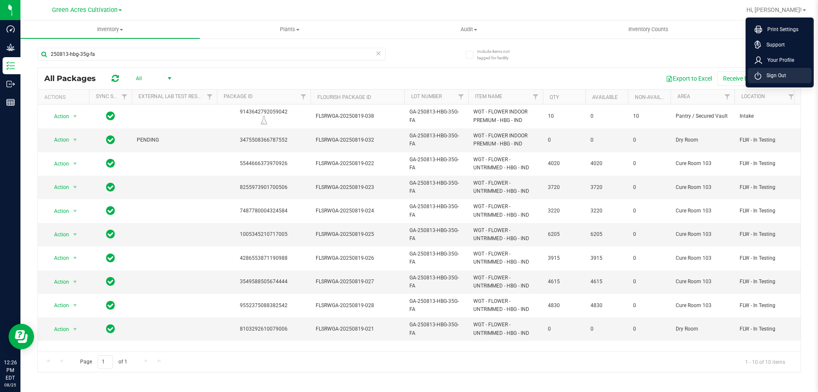
click at [779, 80] on li "Sign Out" at bounding box center [780, 75] width 64 height 15
